Goal: Information Seeking & Learning: Find specific fact

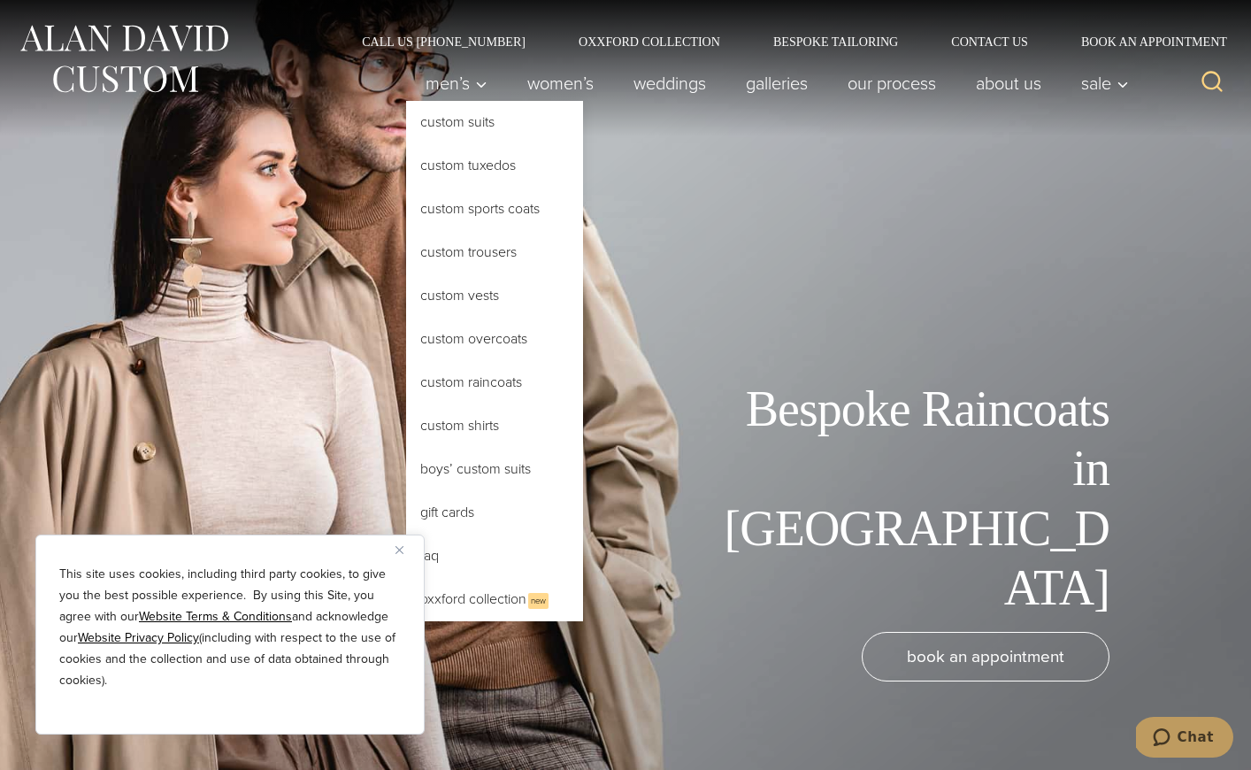
click at [521, 389] on link "Custom Raincoats" at bounding box center [494, 382] width 177 height 42
click at [462, 380] on link "Custom Raincoats" at bounding box center [494, 382] width 177 height 42
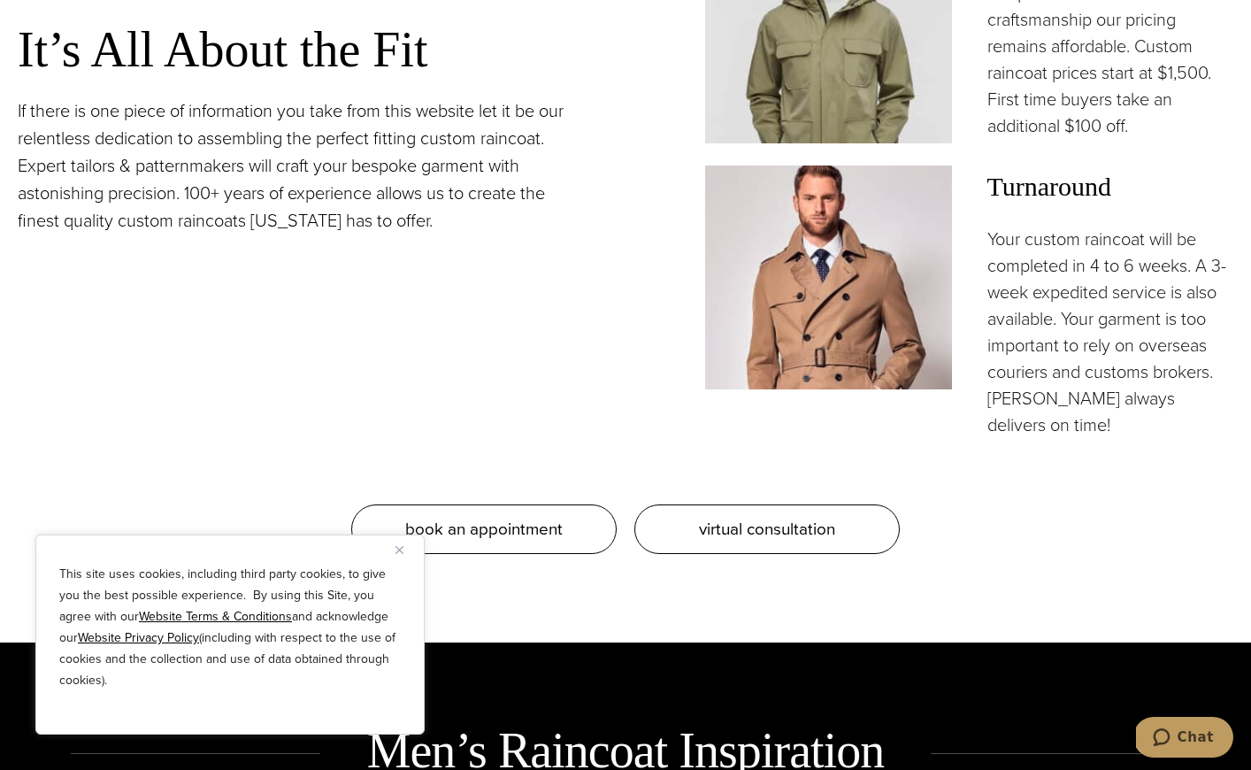
scroll to position [1710, 0]
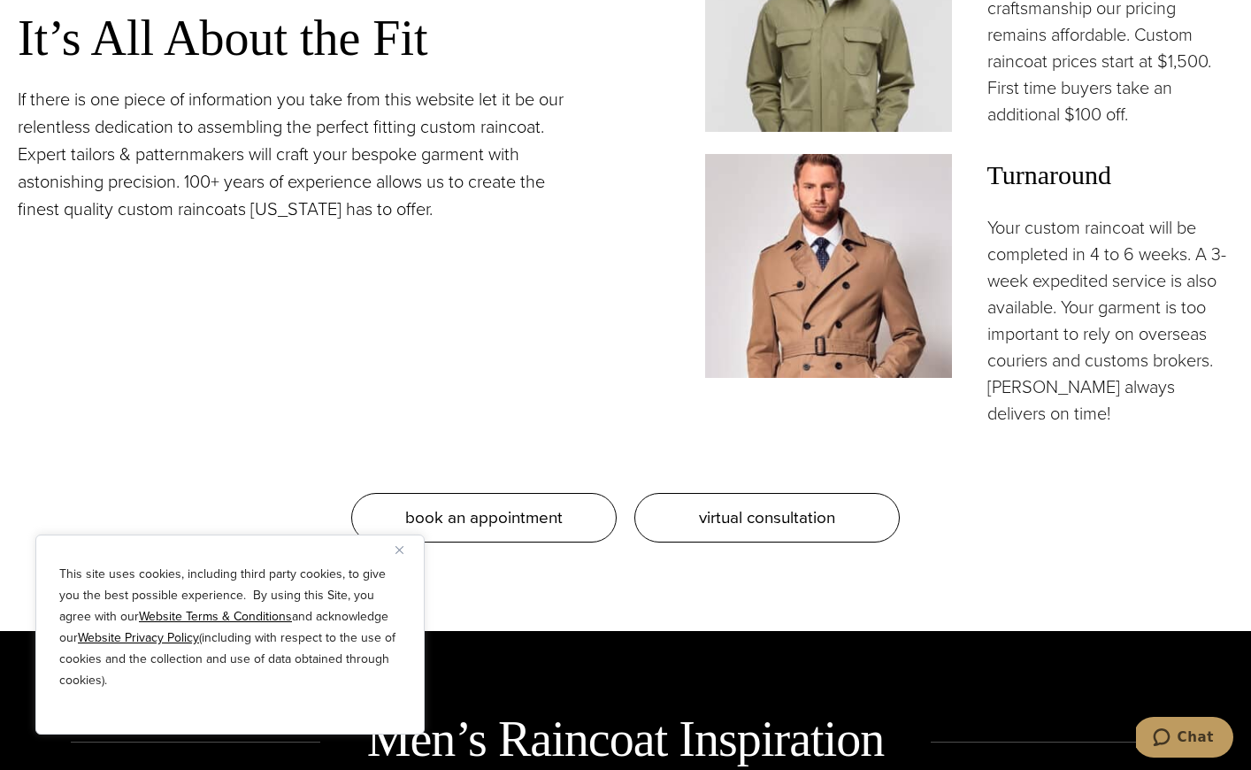
click at [402, 554] on button "Close" at bounding box center [406, 549] width 21 height 21
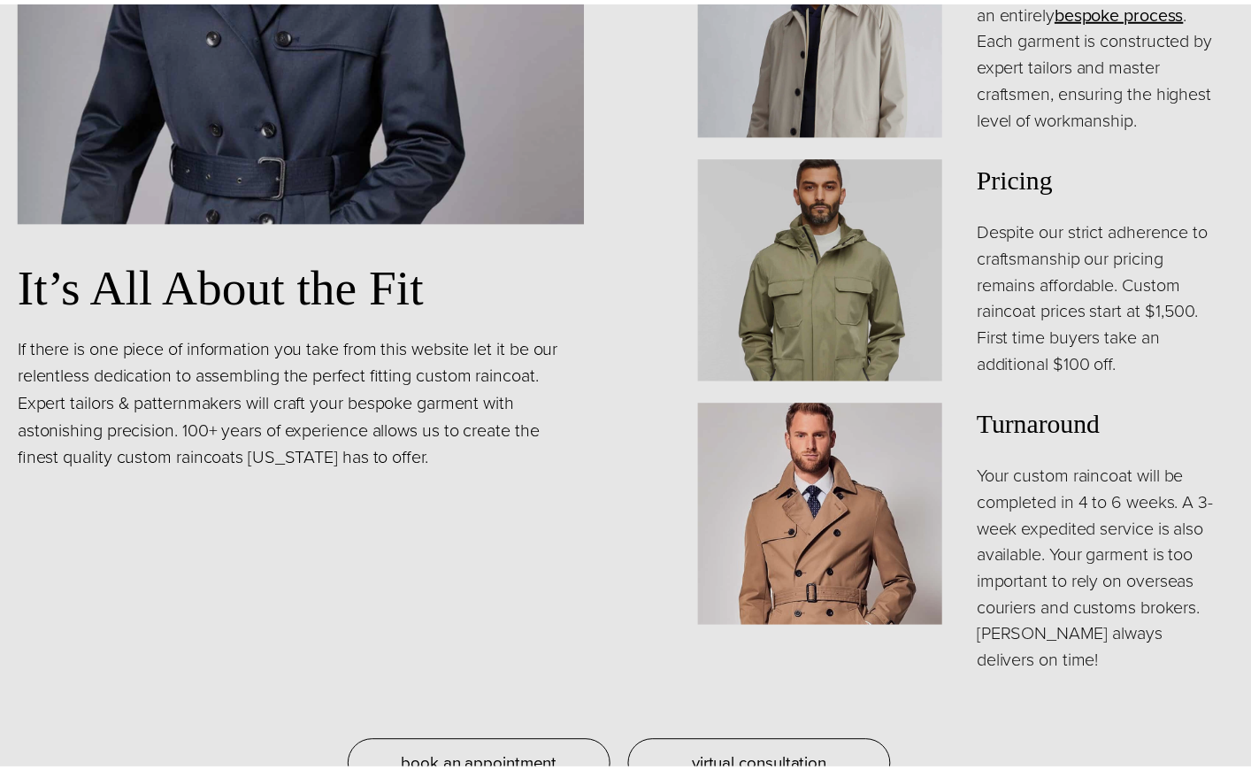
scroll to position [0, 0]
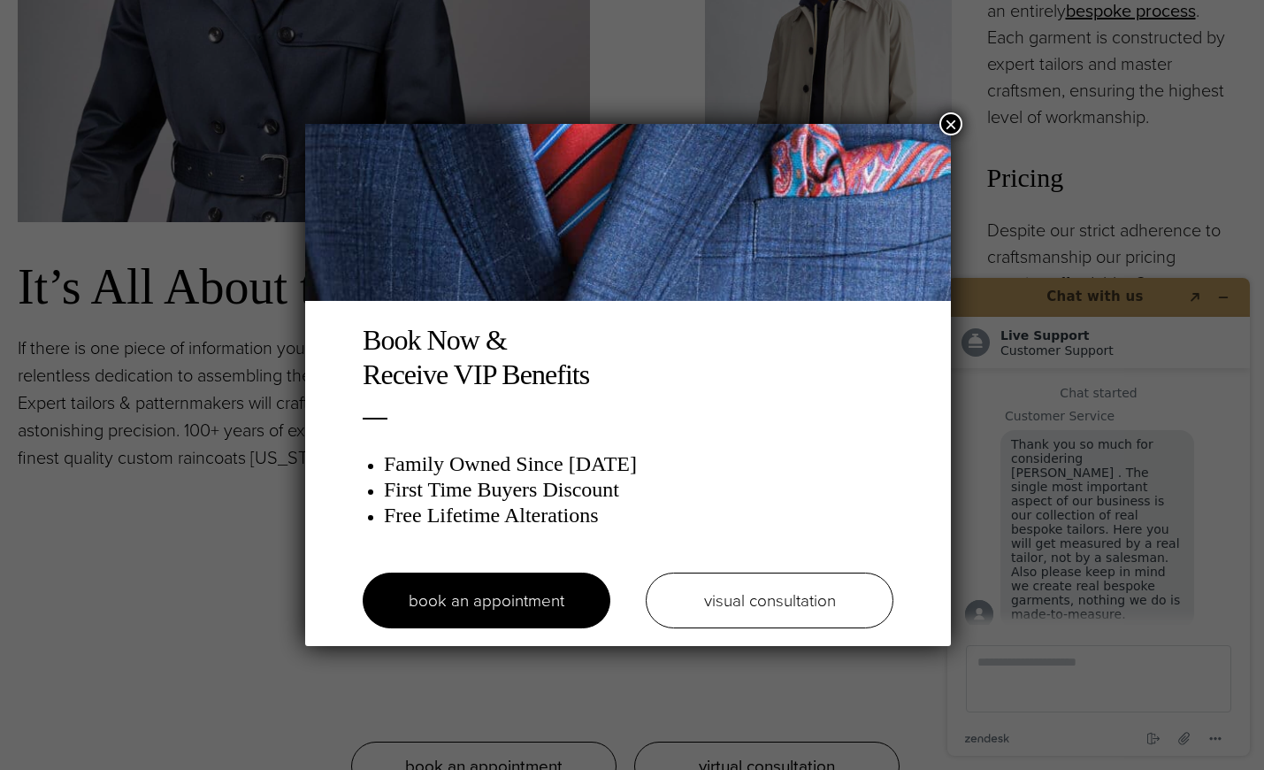
click at [950, 127] on button "×" at bounding box center [951, 123] width 23 height 23
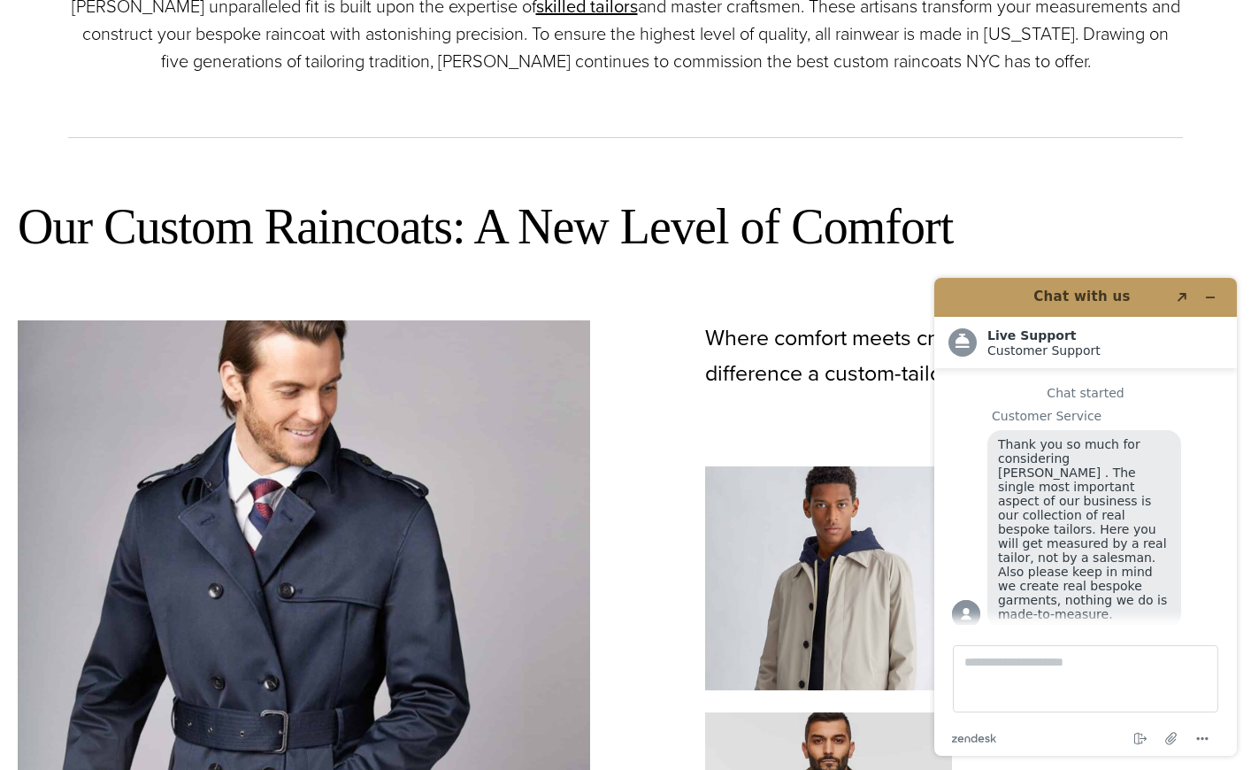
scroll to position [917, 0]
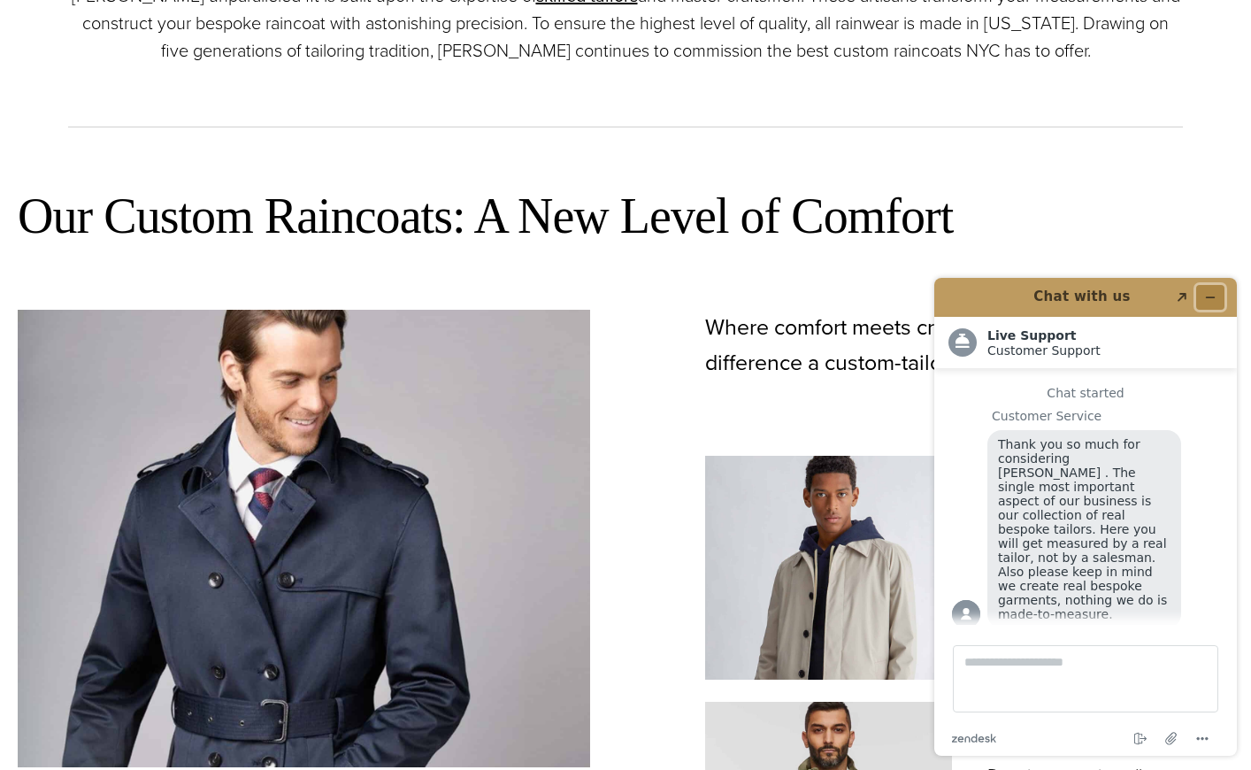
click at [1217, 294] on button "Minimize widget" at bounding box center [1210, 297] width 28 height 25
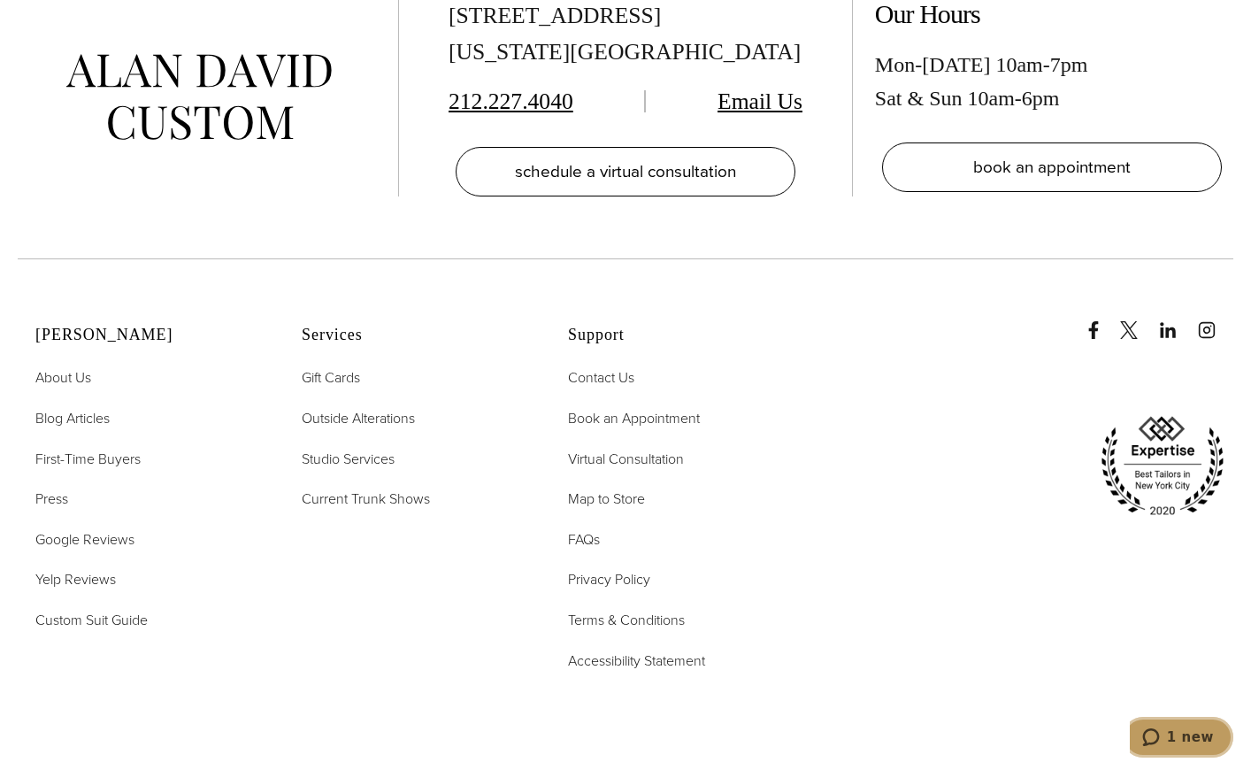
scroll to position [8840, 0]
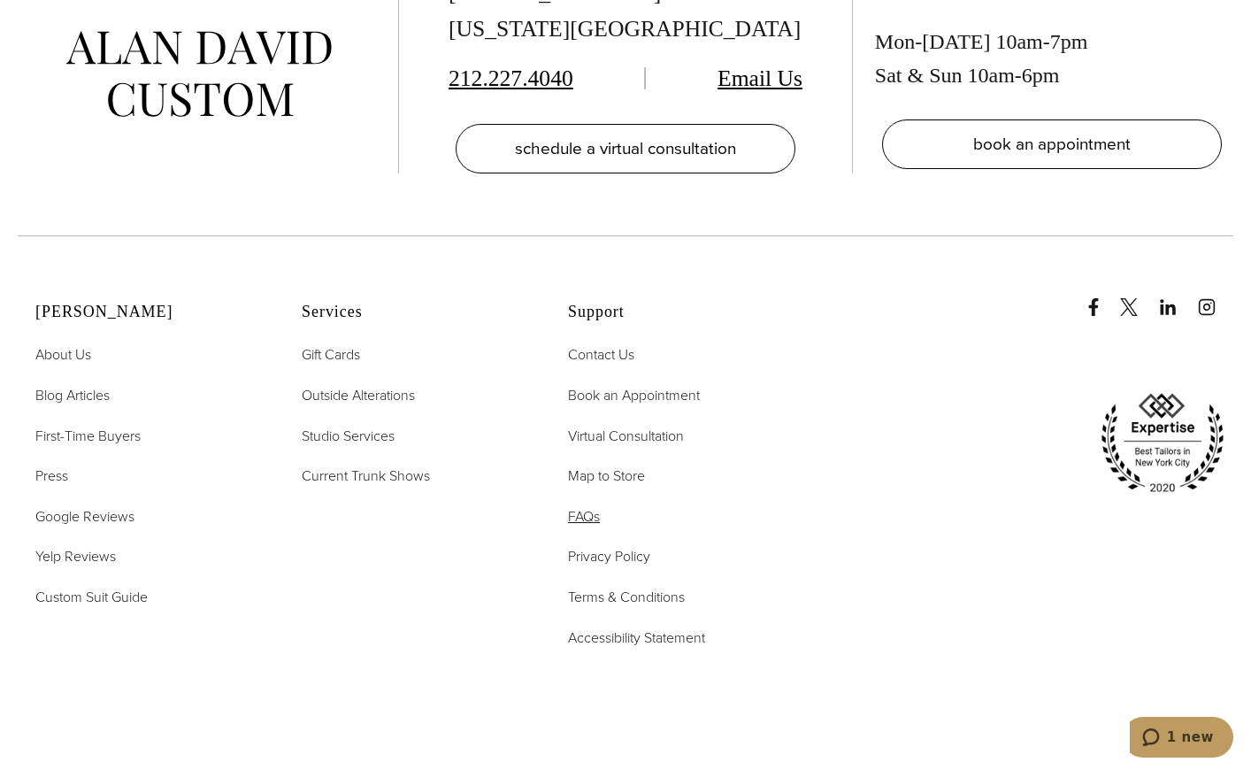
click at [590, 506] on span "FAQs" at bounding box center [584, 516] width 32 height 20
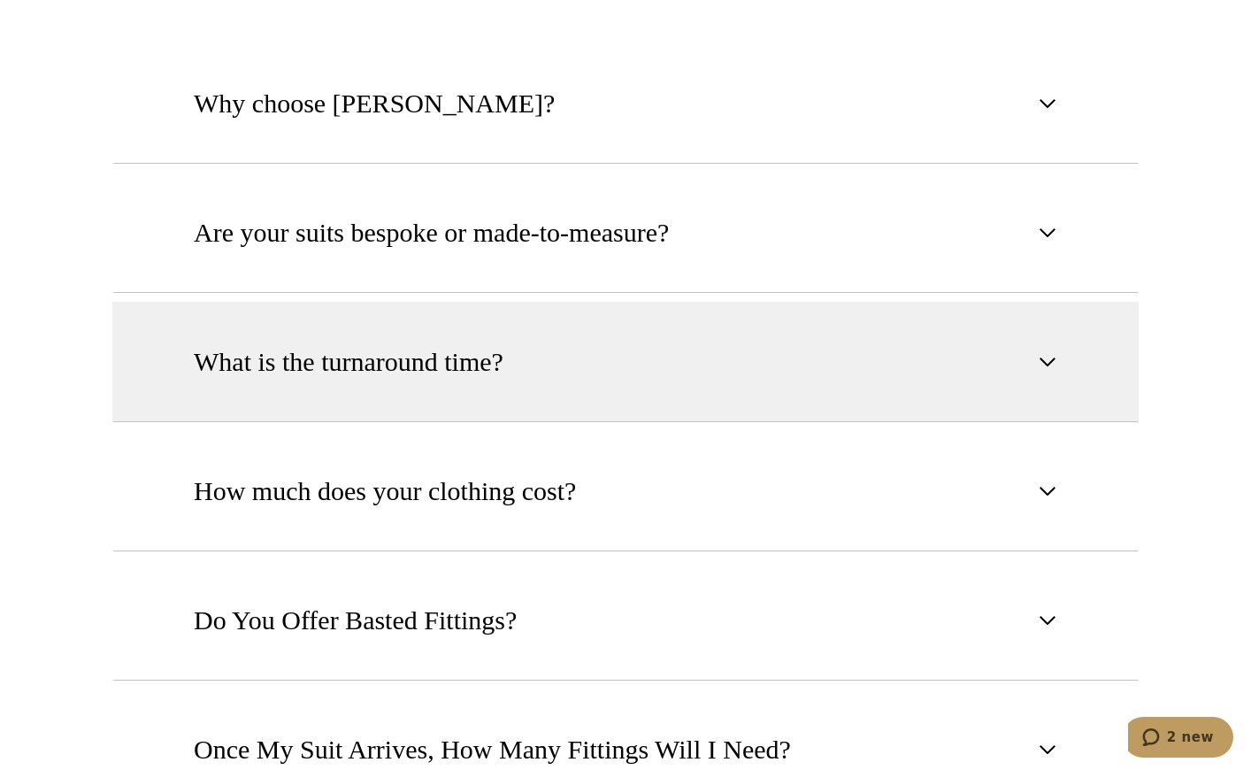
scroll to position [1359, 0]
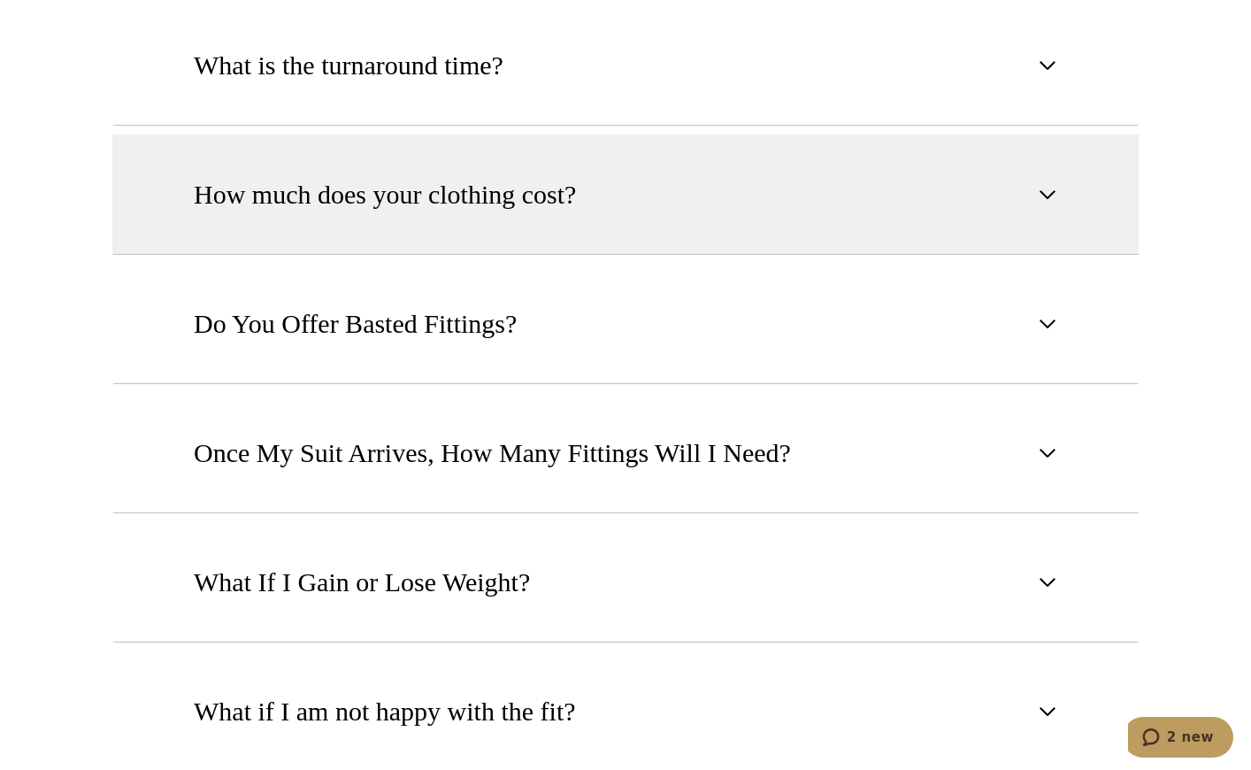
click at [671, 234] on button "How much does your clothing cost?" at bounding box center [625, 194] width 1026 height 120
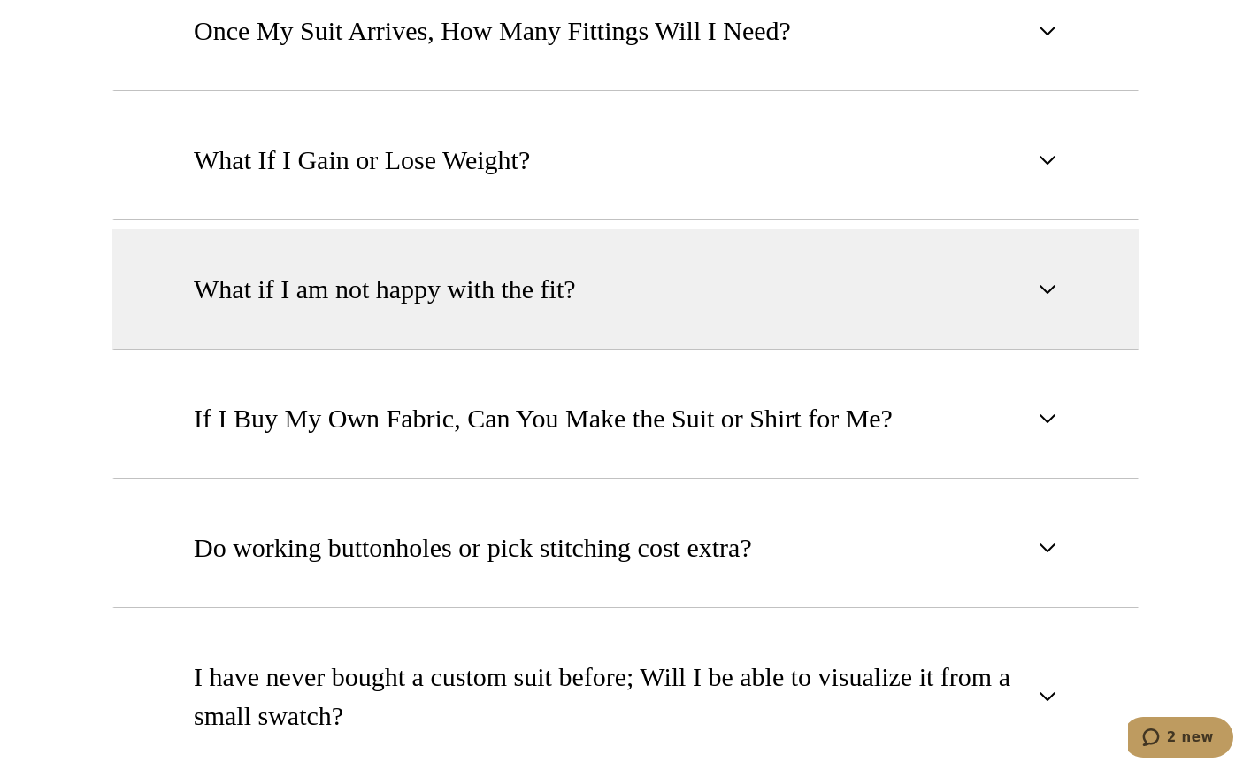
scroll to position [2187, 0]
